Goal: Navigation & Orientation: Understand site structure

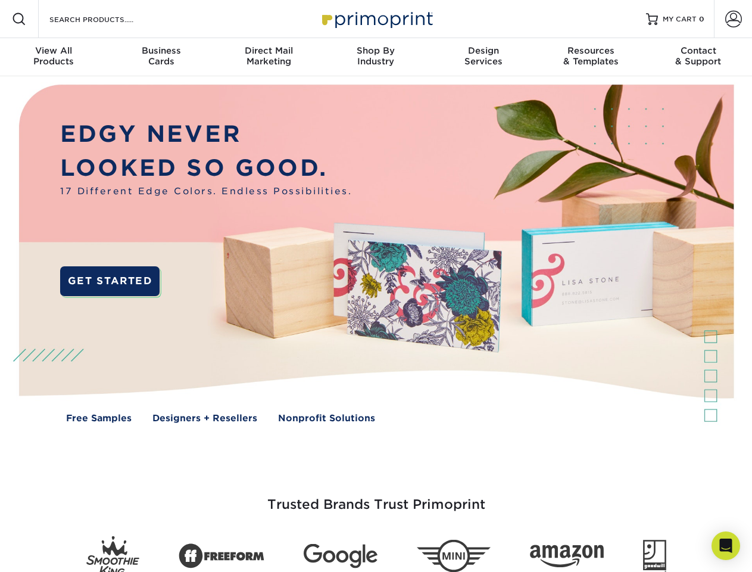
click at [376, 286] on img at bounding box center [376, 262] width 744 height 372
click at [19, 19] on span at bounding box center [19, 19] width 14 height 14
click at [733, 19] on span at bounding box center [733, 19] width 17 height 17
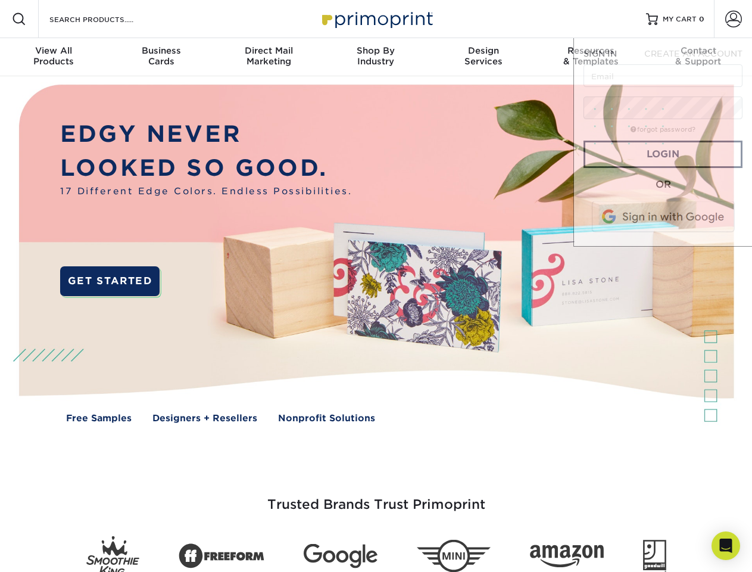
click at [54, 57] on div "View All Products" at bounding box center [53, 55] width 107 height 21
click at [161, 57] on div "Business Cards" at bounding box center [160, 55] width 107 height 21
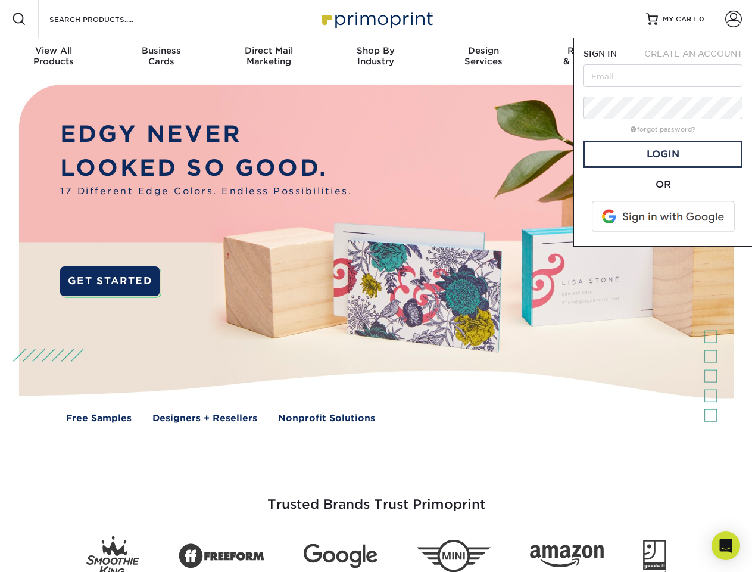
click at [268, 57] on div "Direct Mail Marketing" at bounding box center [268, 55] width 107 height 21
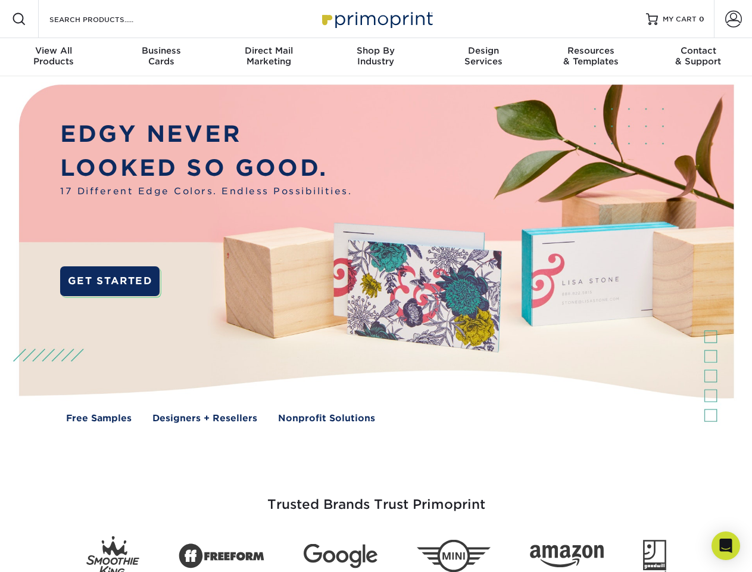
click at [376, 57] on div "Shop By Industry" at bounding box center [375, 55] width 107 height 21
click at [483, 57] on div "Design Services" at bounding box center [483, 55] width 107 height 21
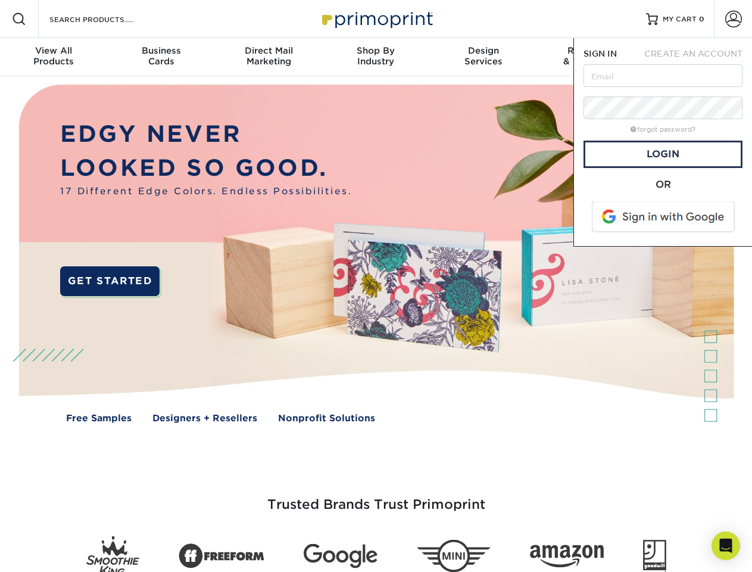
click at [591, 57] on span "SIGN IN" at bounding box center [599, 54] width 33 height 10
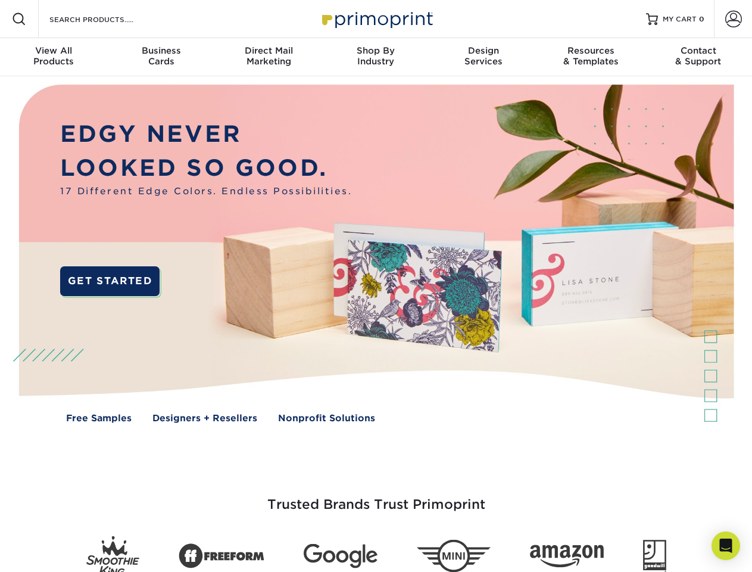
click at [698, 57] on div "Contact & Support" at bounding box center [698, 55] width 107 height 21
